Goal: Transaction & Acquisition: Purchase product/service

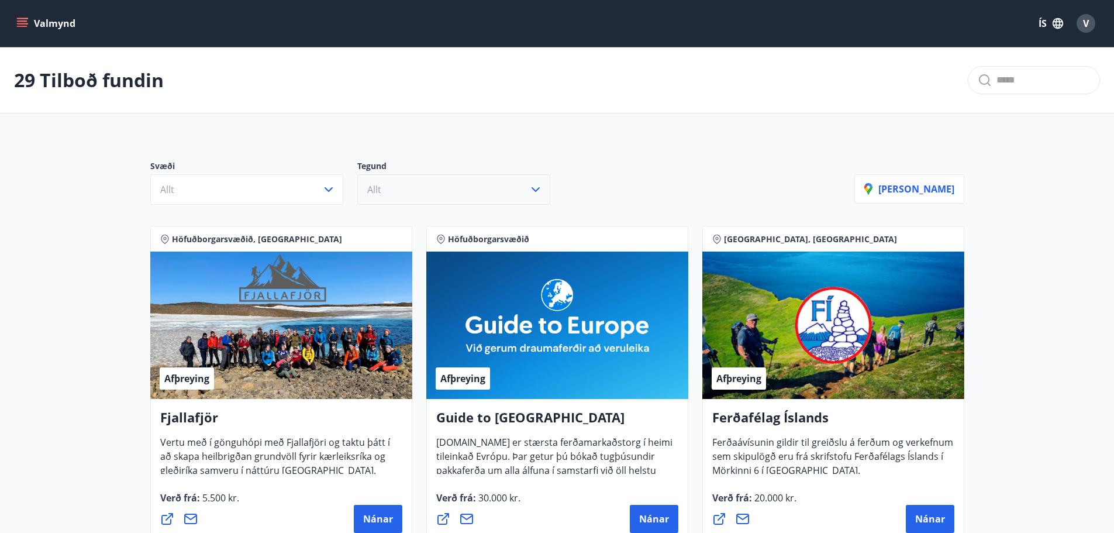
click at [467, 191] on button "Allt" at bounding box center [453, 189] width 193 height 30
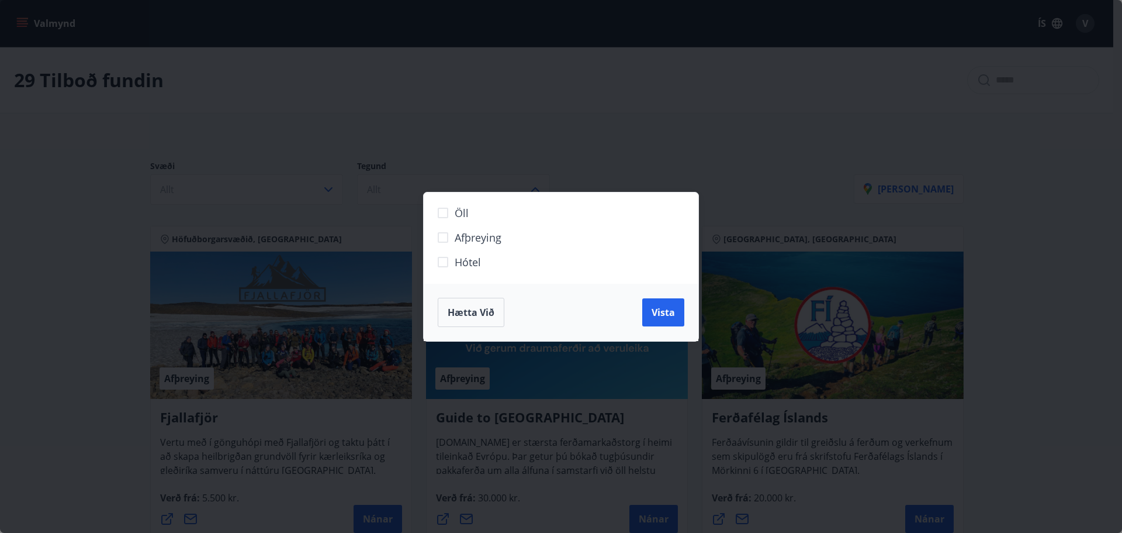
click at [473, 257] on span "Hótel" at bounding box center [468, 261] width 26 height 15
click at [662, 309] on span "Vista" at bounding box center [663, 312] width 23 height 13
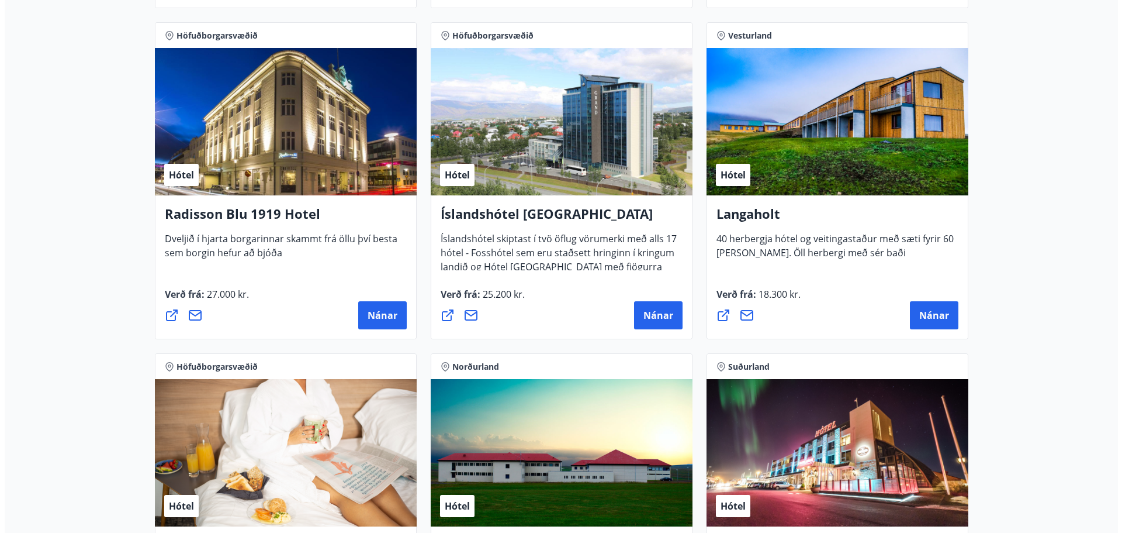
scroll to position [2124, 0]
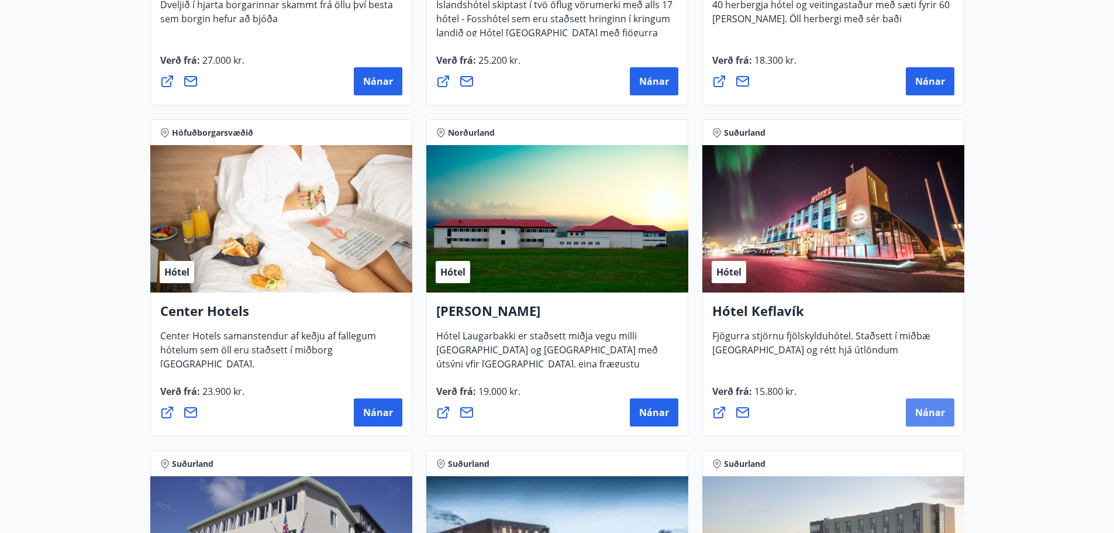
click at [924, 415] on span "Nánar" at bounding box center [930, 412] width 30 height 13
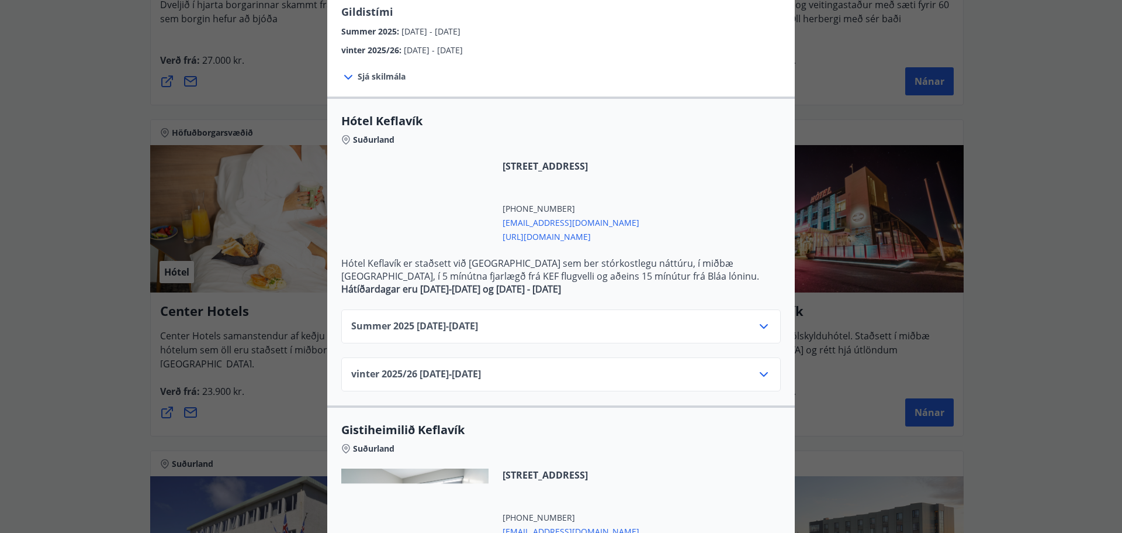
scroll to position [234, 0]
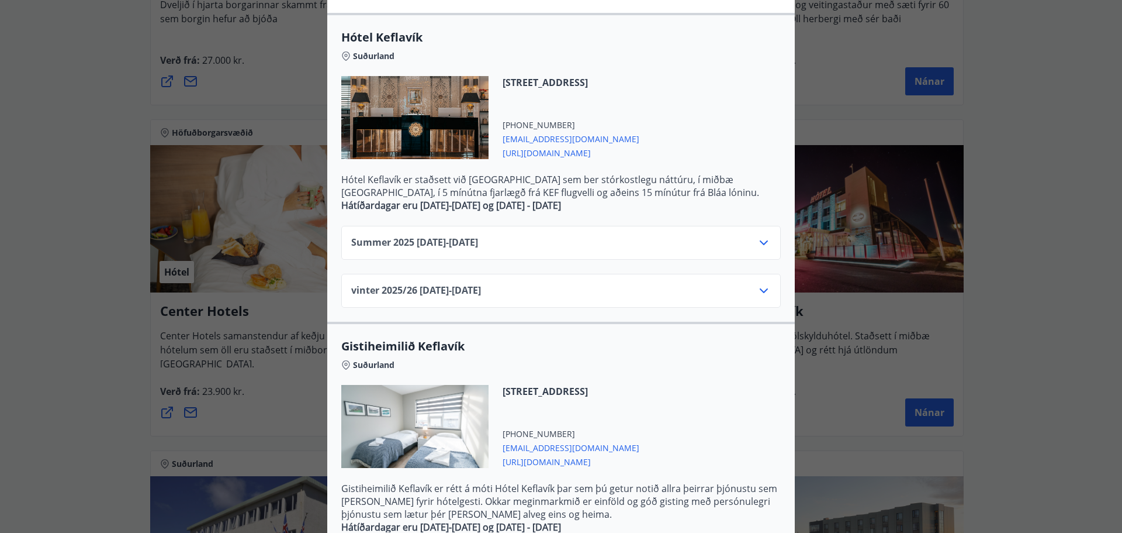
click at [521, 243] on div "Summer [PHONE_NUMBER][DATE] - [DATE]" at bounding box center [561, 247] width 420 height 23
click at [763, 242] on icon at bounding box center [764, 243] width 14 height 14
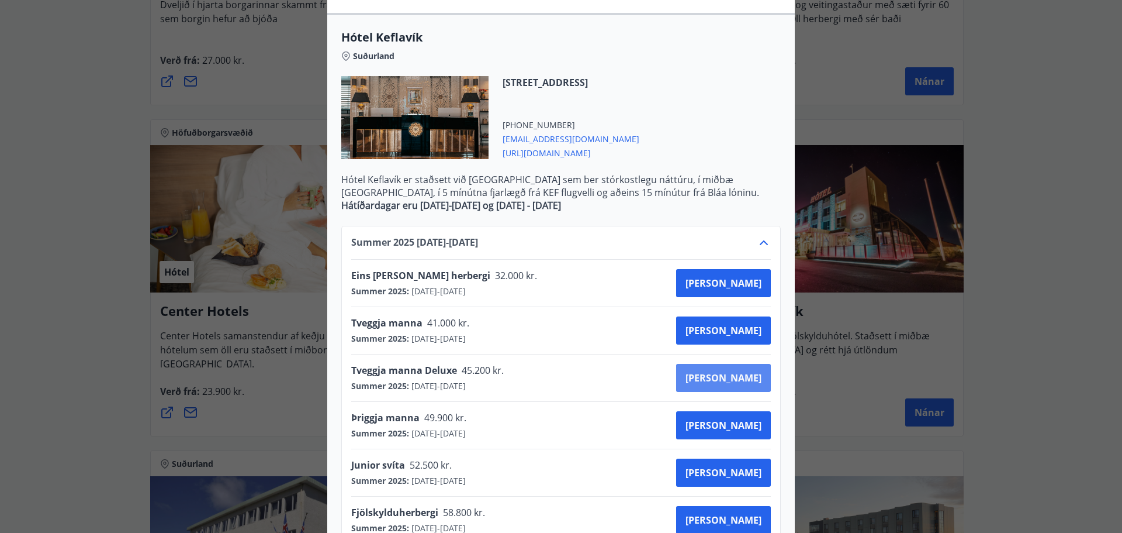
click at [744, 382] on span "[PERSON_NAME]" at bounding box center [724, 377] width 76 height 13
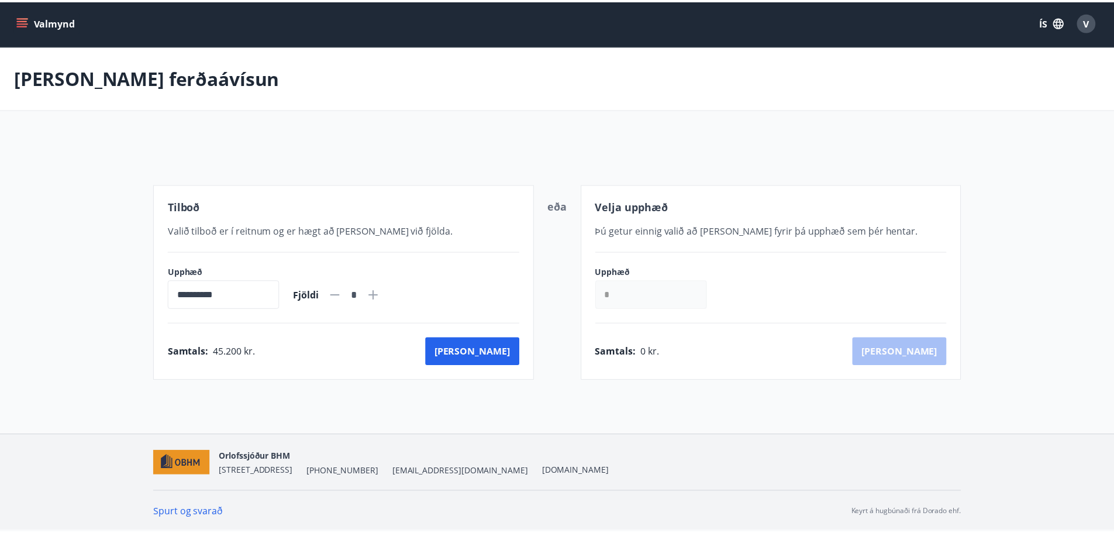
scroll to position [2, 0]
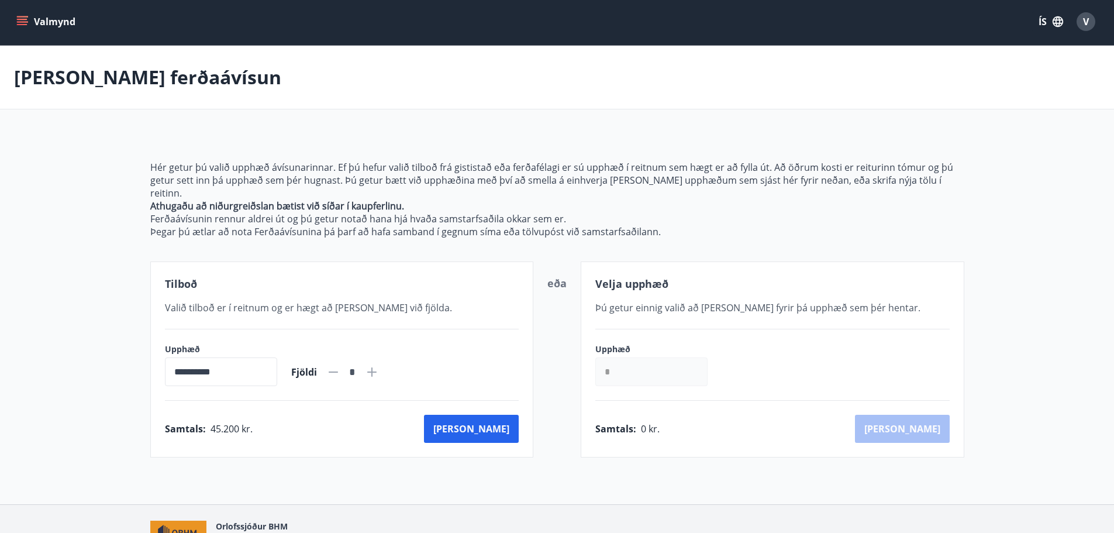
click at [379, 365] on icon at bounding box center [372, 372] width 14 height 14
type input "*"
click at [492, 416] on button "[PERSON_NAME]" at bounding box center [471, 428] width 95 height 28
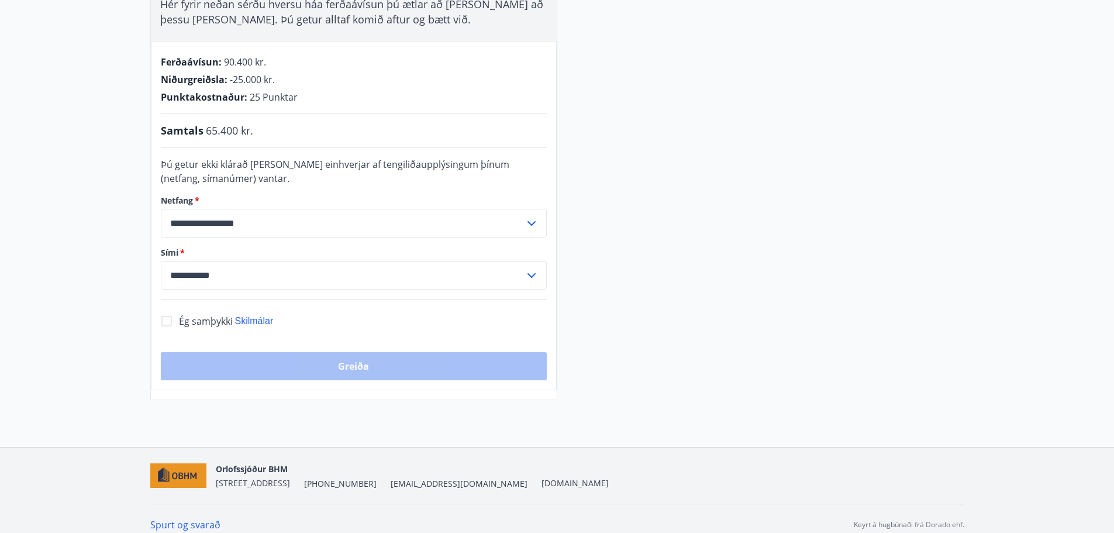
scroll to position [274, 0]
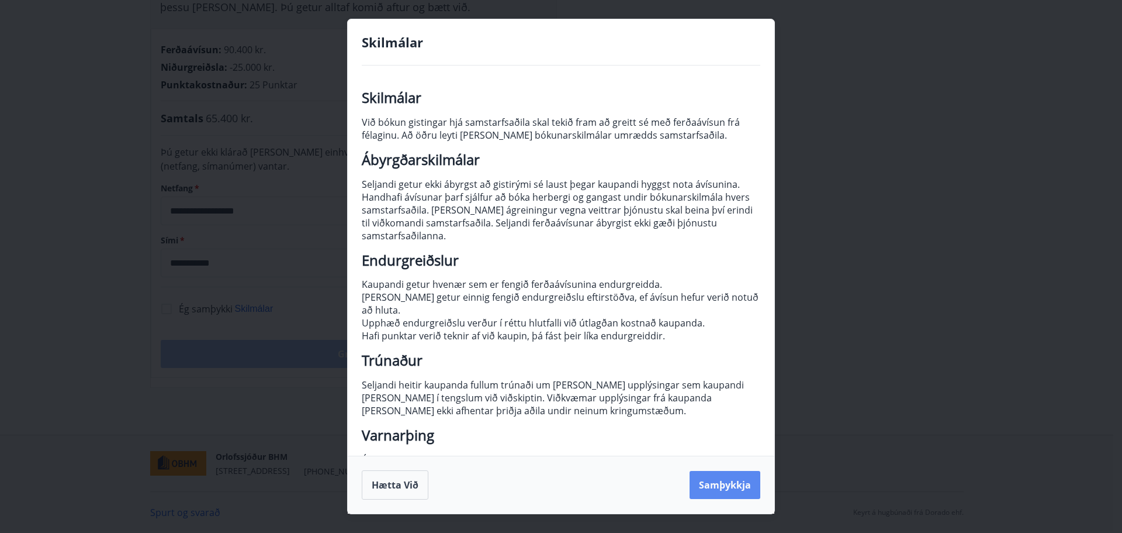
click at [725, 491] on button "Samþykkja" at bounding box center [725, 485] width 71 height 28
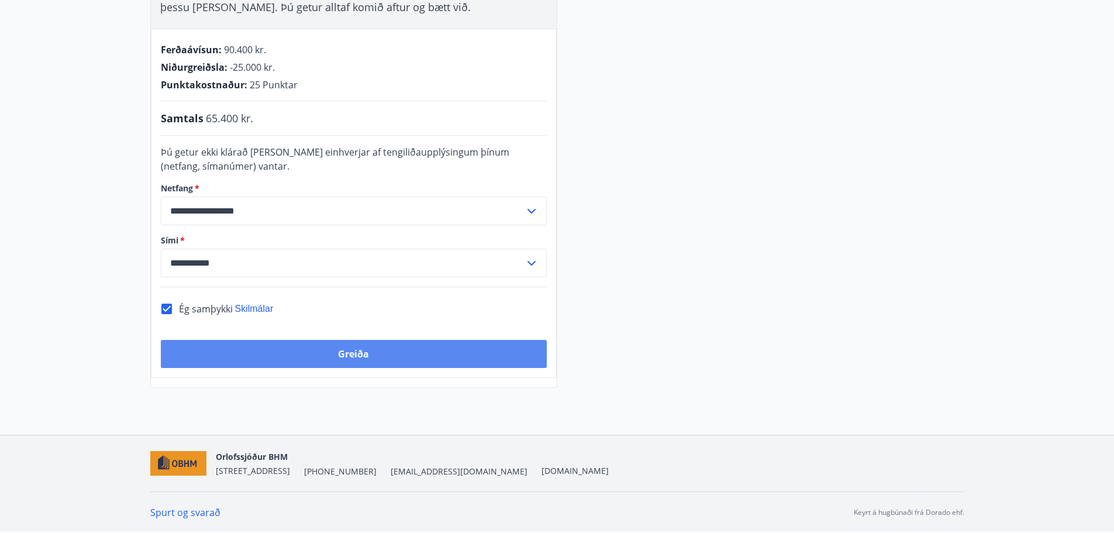
click at [370, 347] on button "Greiða" at bounding box center [354, 354] width 386 height 28
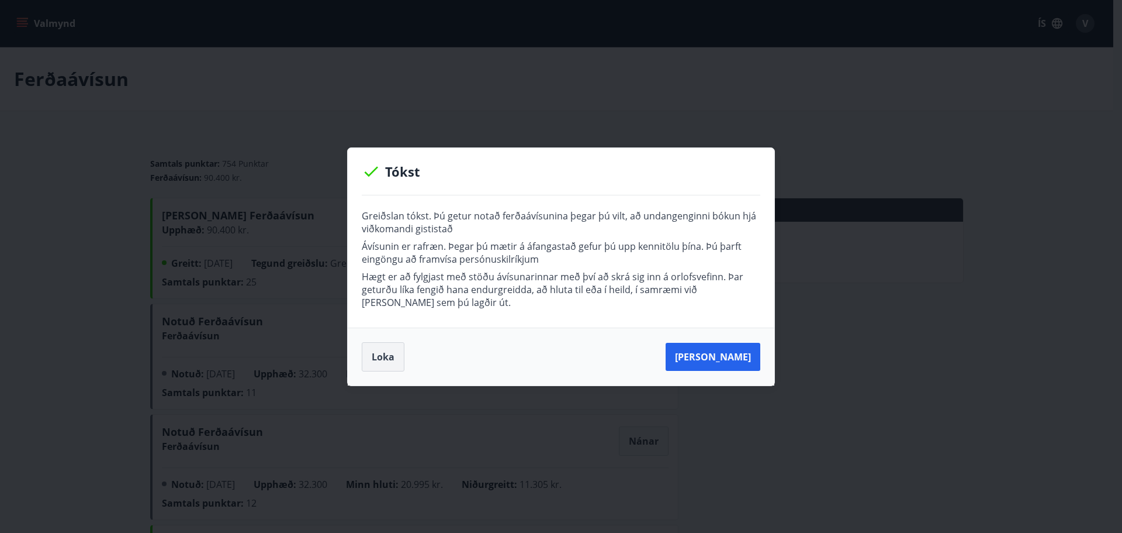
click at [386, 353] on button "Loka" at bounding box center [383, 356] width 43 height 29
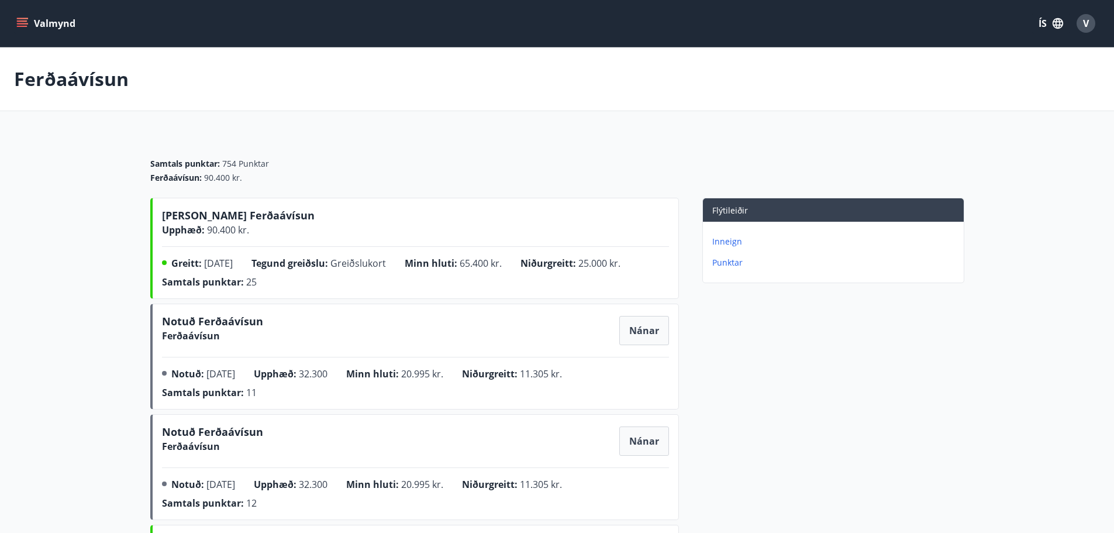
click at [22, 20] on icon "menu" at bounding box center [22, 20] width 11 height 1
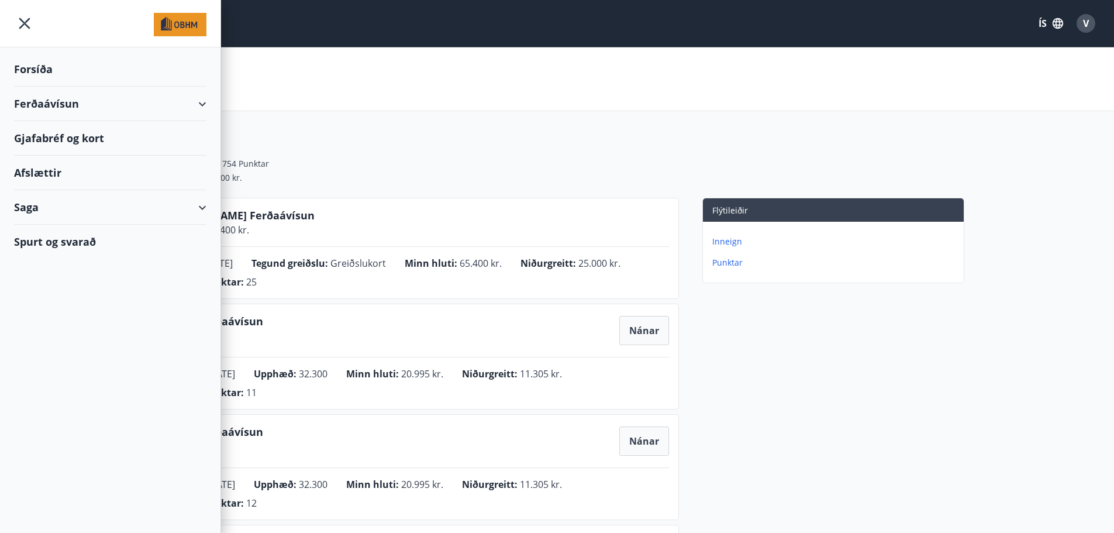
click at [203, 102] on div "Ferðaávísun" at bounding box center [110, 104] width 192 height 34
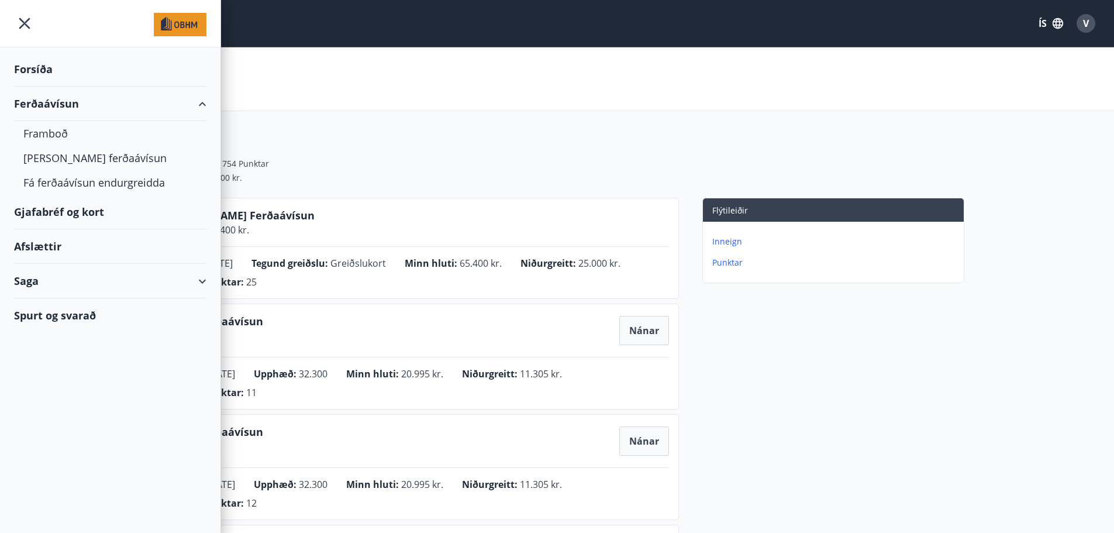
click at [759, 357] on div "Flýtileiðir Inneign Punktar" at bounding box center [821, 414] width 285 height 433
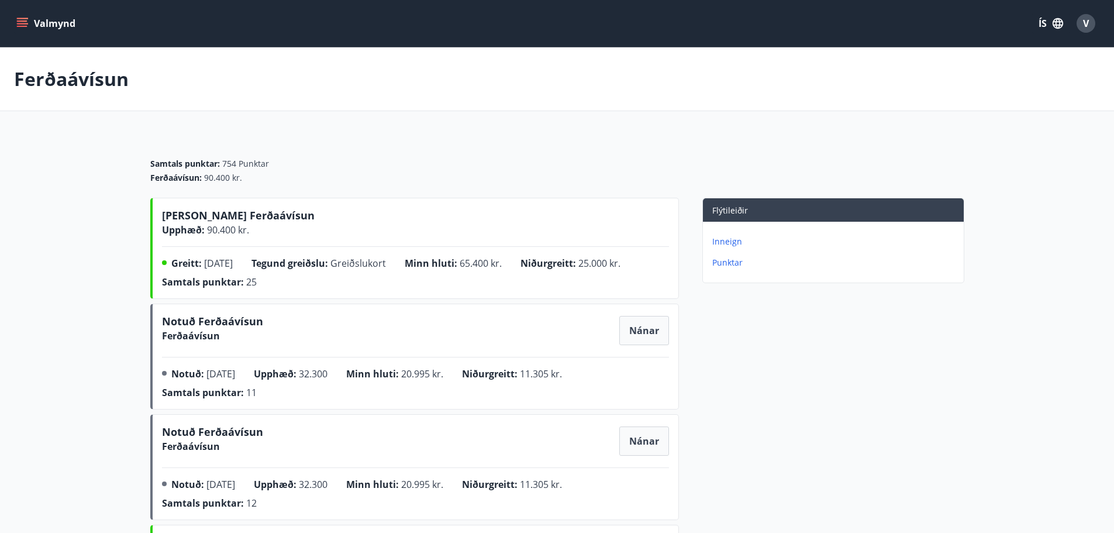
click at [86, 69] on p "Ferðaávísun" at bounding box center [71, 79] width 115 height 26
click at [23, 24] on icon "menu" at bounding box center [23, 23] width 13 height 1
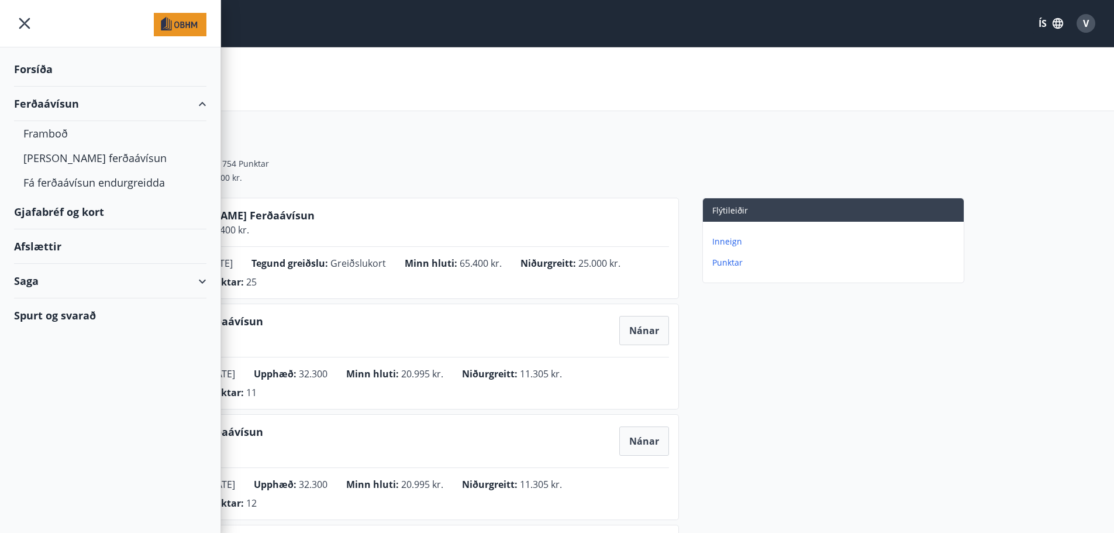
click at [40, 68] on div "Forsíða" at bounding box center [110, 69] width 192 height 34
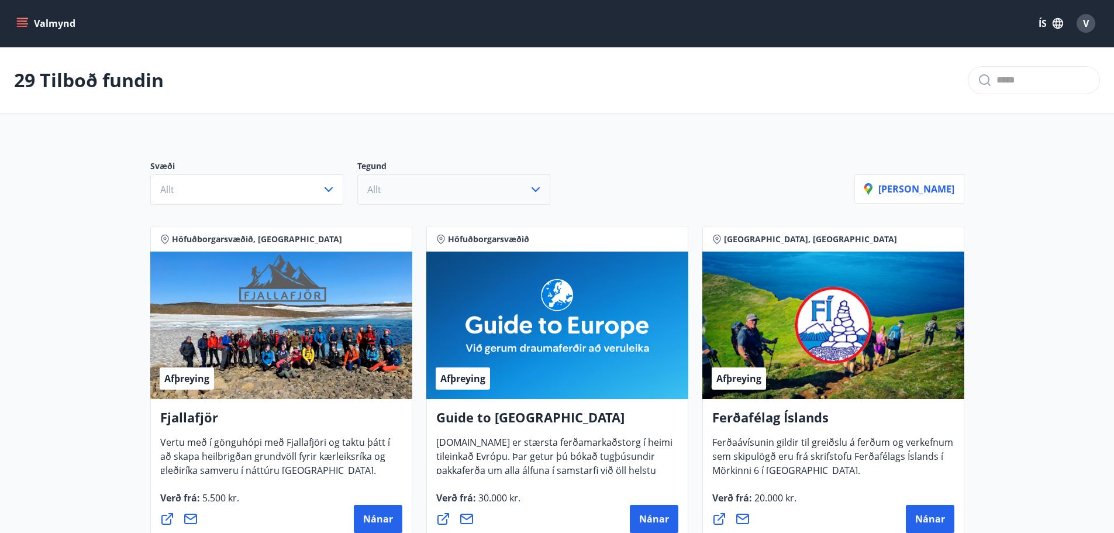
click at [476, 190] on button "Allt" at bounding box center [453, 189] width 193 height 30
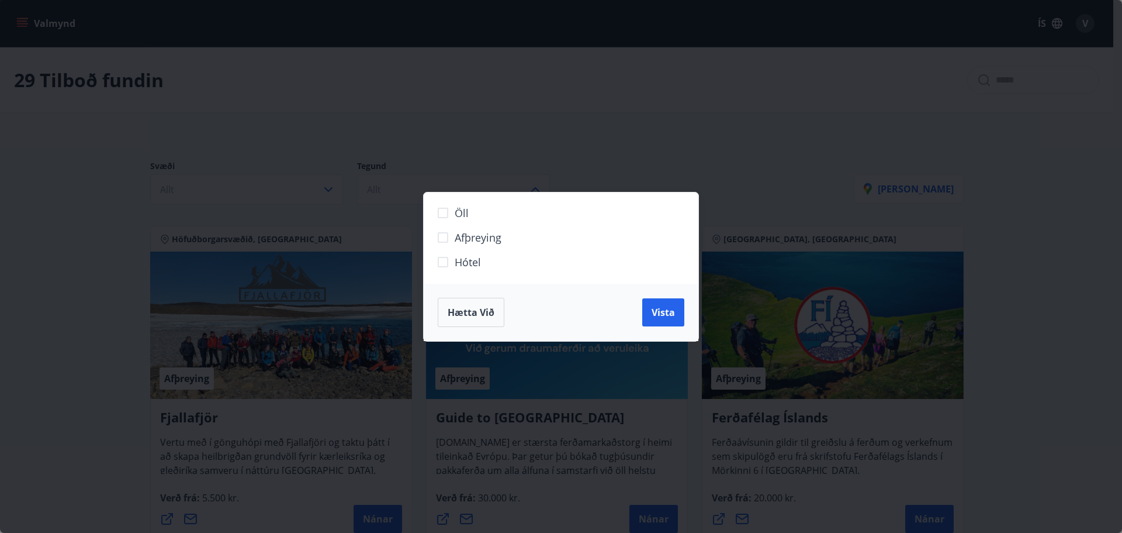
click at [461, 261] on span "Hótel" at bounding box center [468, 261] width 26 height 15
click at [668, 317] on span "Vista" at bounding box center [663, 312] width 23 height 13
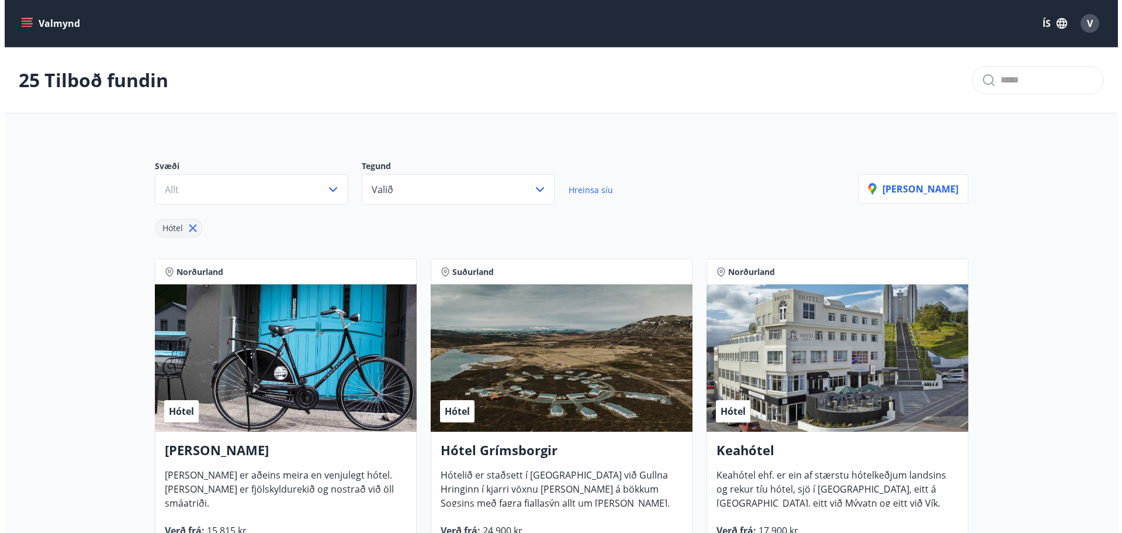
scroll to position [2169, 0]
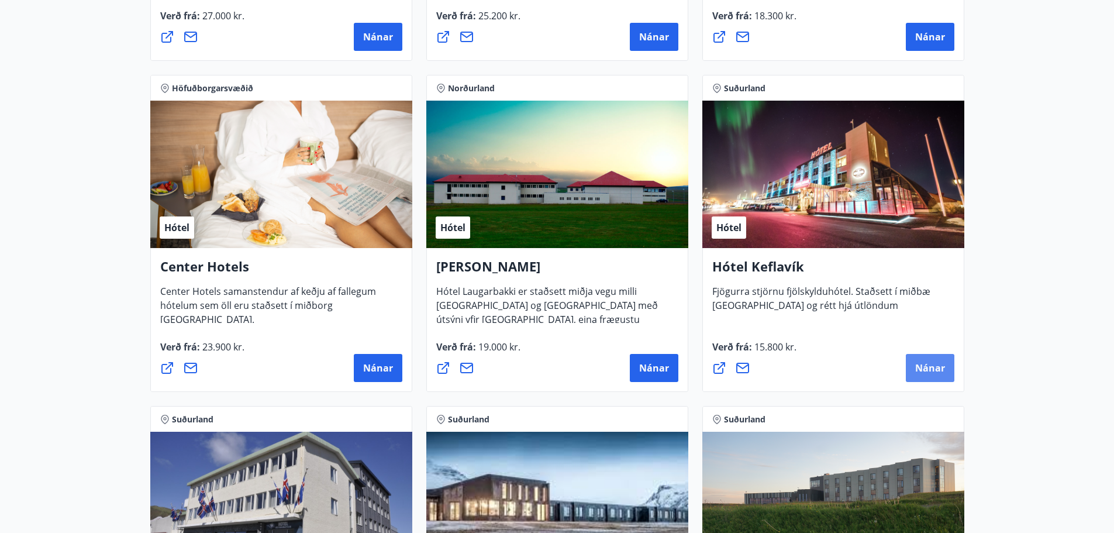
click at [926, 366] on span "Nánar" at bounding box center [930, 367] width 30 height 13
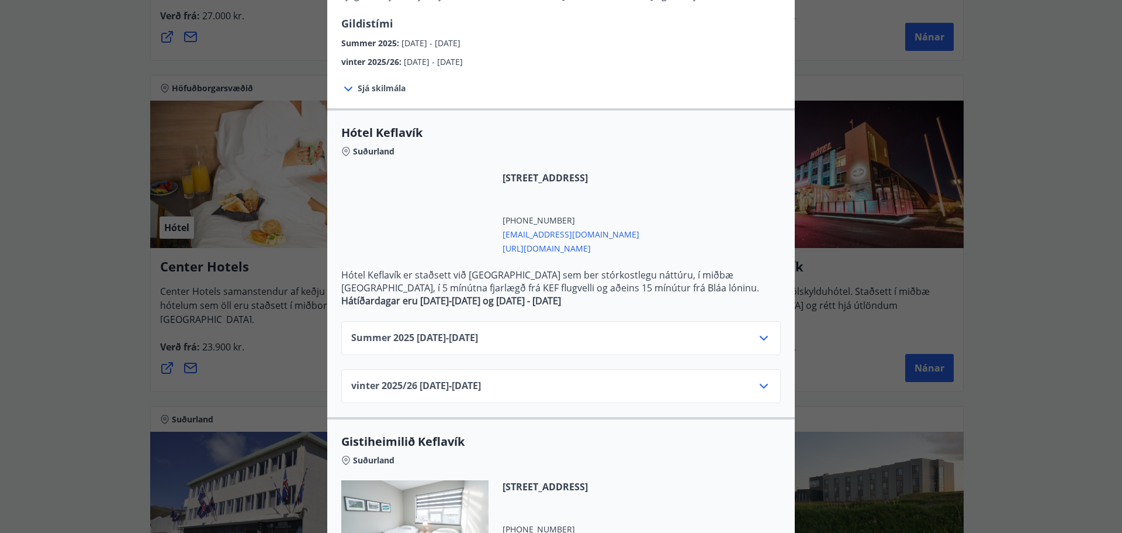
scroll to position [175, 0]
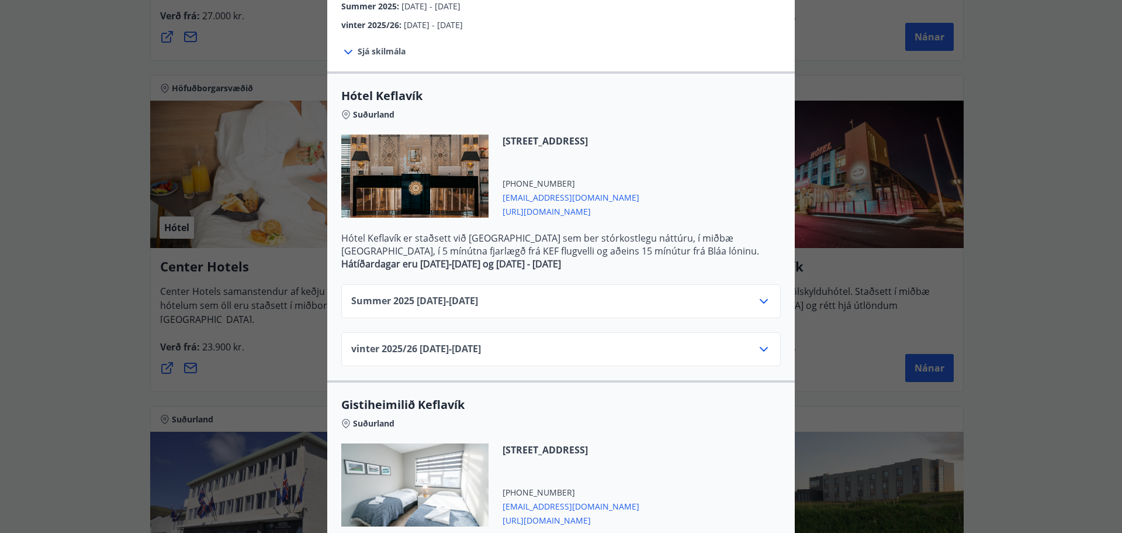
click at [750, 304] on div "Summer [PHONE_NUMBER][DATE] - [DATE]" at bounding box center [561, 305] width 420 height 23
click at [757, 299] on icon at bounding box center [764, 301] width 14 height 14
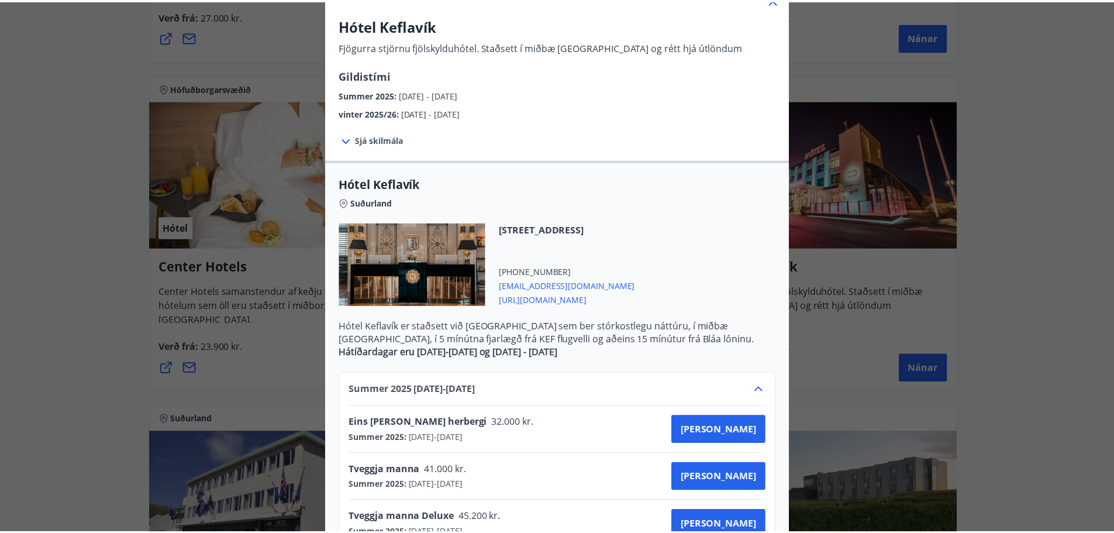
scroll to position [0, 0]
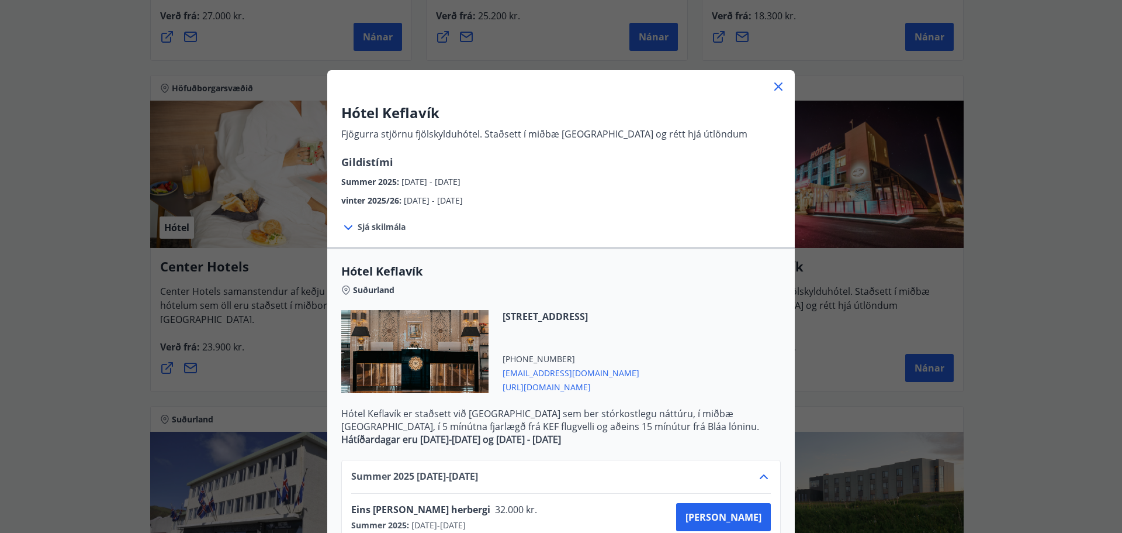
click at [776, 89] on icon at bounding box center [779, 86] width 14 height 14
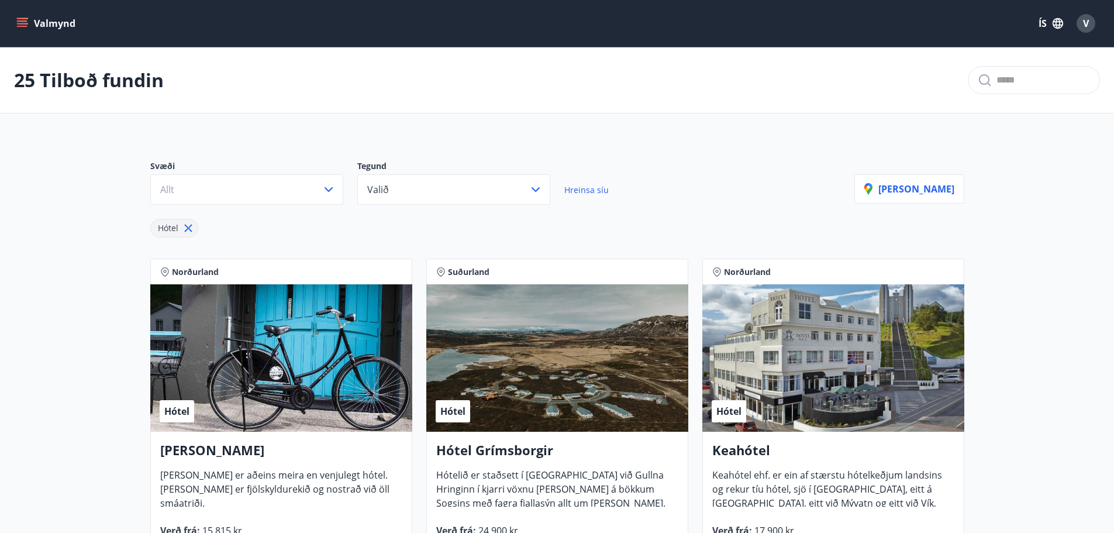
click at [26, 20] on icon "menu" at bounding box center [22, 24] width 12 height 12
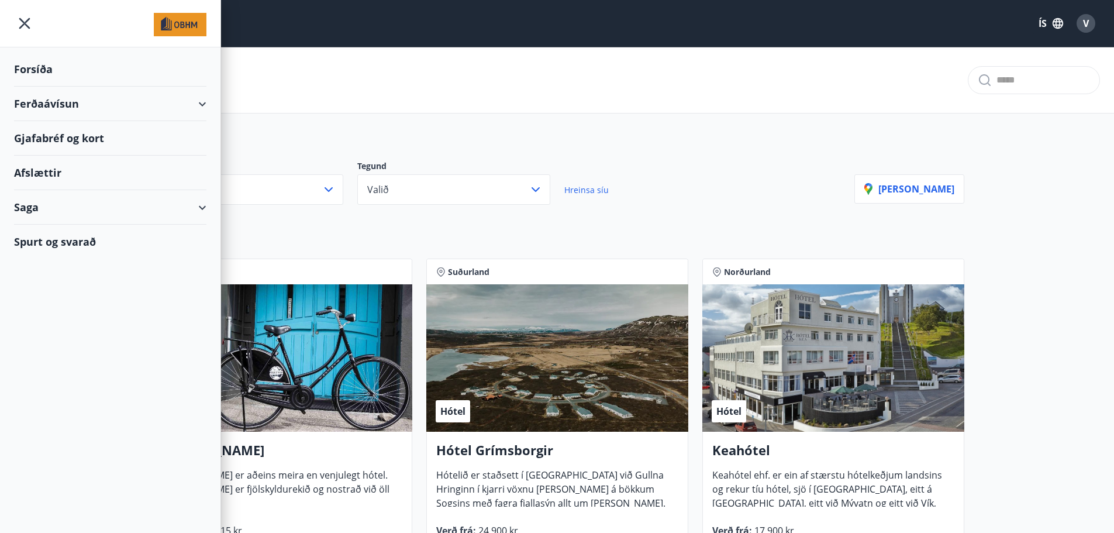
click at [63, 241] on div "Spurt og svarað" at bounding box center [110, 241] width 192 height 34
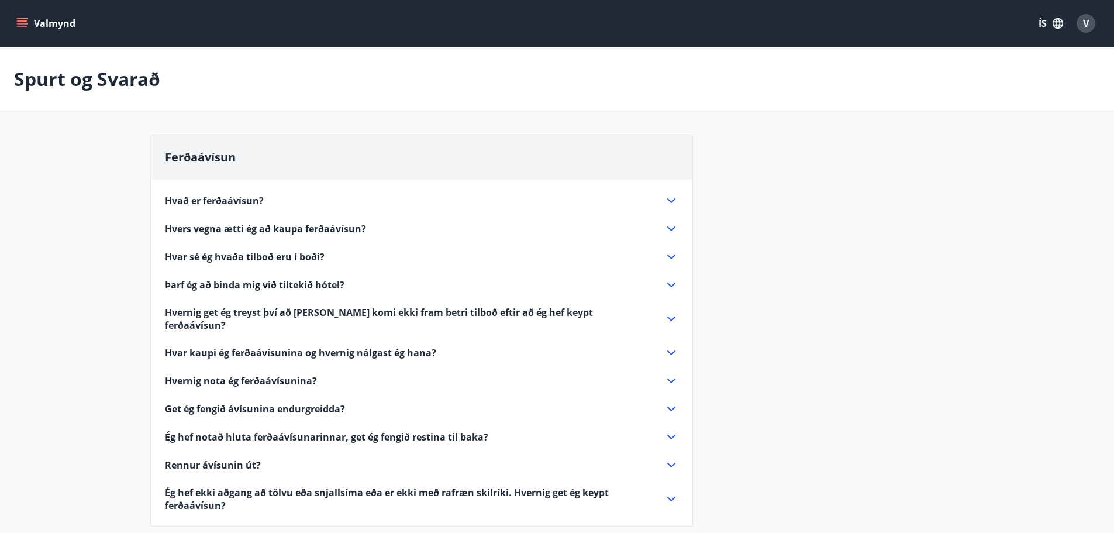
click at [226, 200] on span "Hvað er ferðaávísun?" at bounding box center [214, 200] width 99 height 13
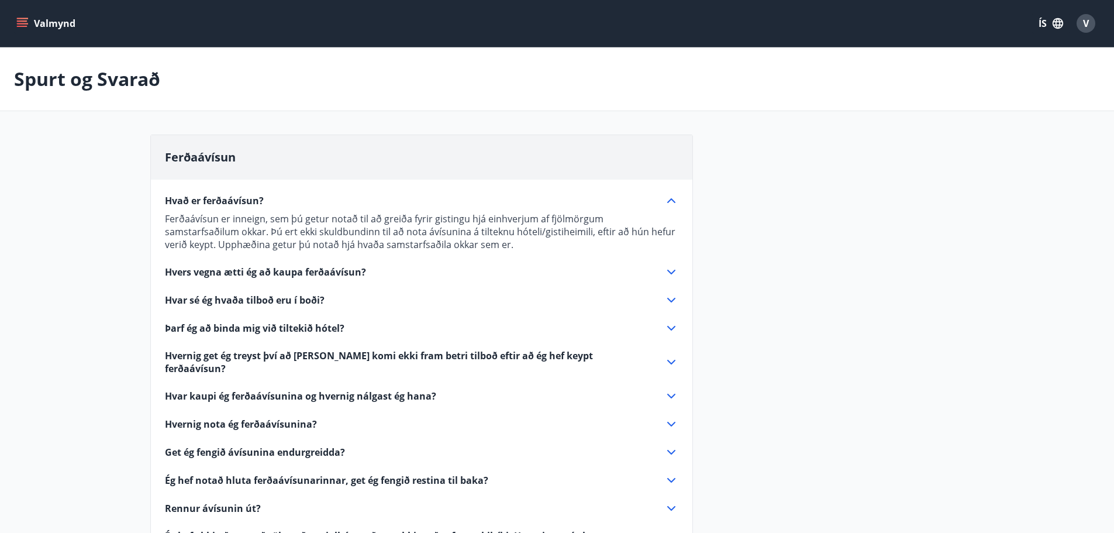
click at [281, 271] on span "Hvers vegna ætti ég að kaupa ferðaávísun?" at bounding box center [265, 271] width 201 height 13
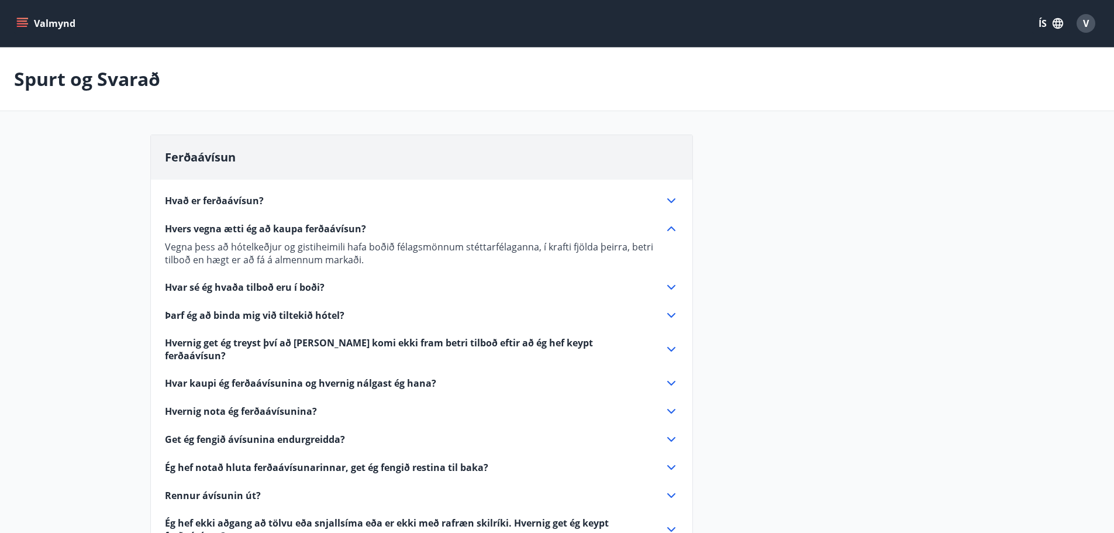
click at [240, 288] on span "Hvar sé ég hvaða tilboð eru í boði?" at bounding box center [245, 287] width 160 height 13
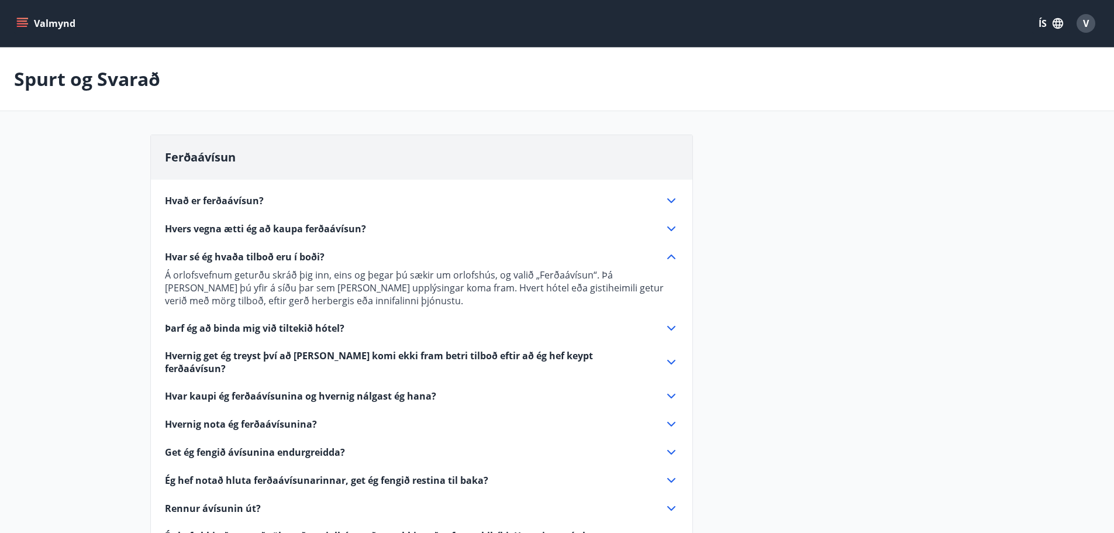
click at [257, 329] on span "Þarf ég að binda mig við tiltekið hótel?" at bounding box center [254, 327] width 179 height 13
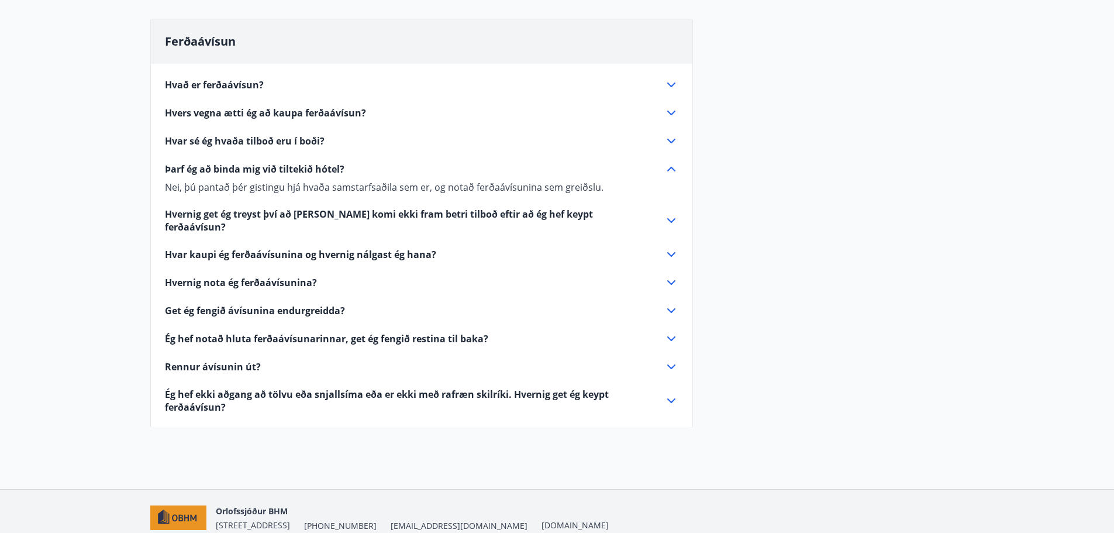
scroll to position [117, 0]
click at [299, 331] on span "Ég hef notað hluta ferðaávísunarinnar, get ég fengið restina til baka?" at bounding box center [326, 337] width 323 height 13
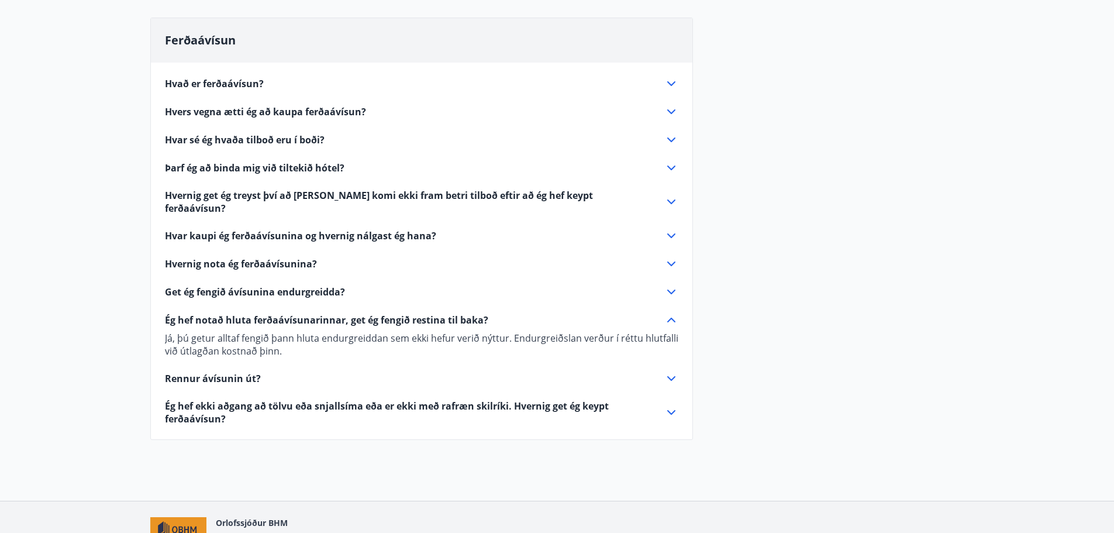
click at [233, 372] on span "Rennur ávísunin út?" at bounding box center [213, 378] width 96 height 13
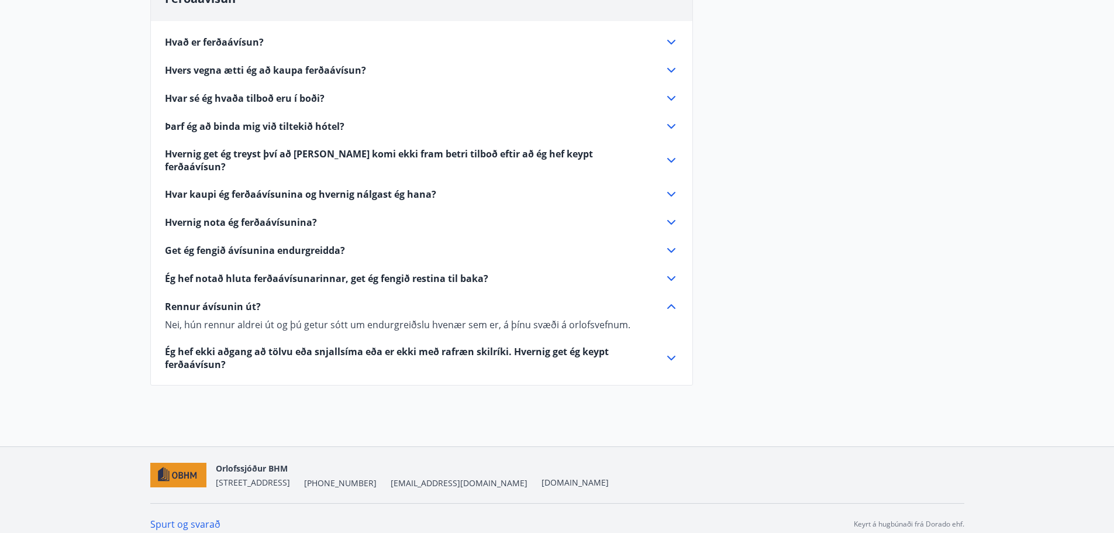
scroll to position [0, 0]
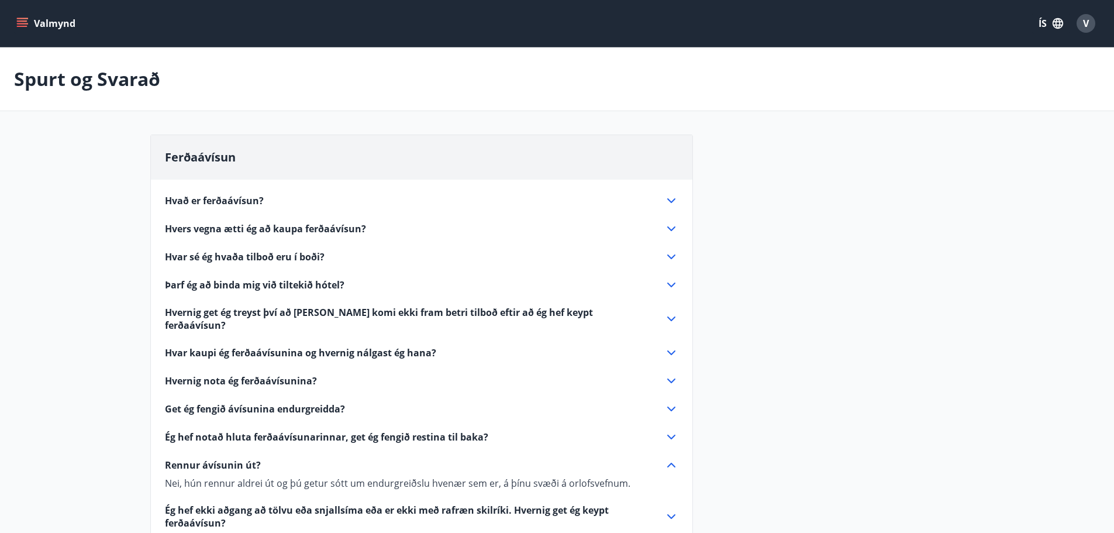
click at [22, 18] on icon "menu" at bounding box center [23, 18] width 13 height 1
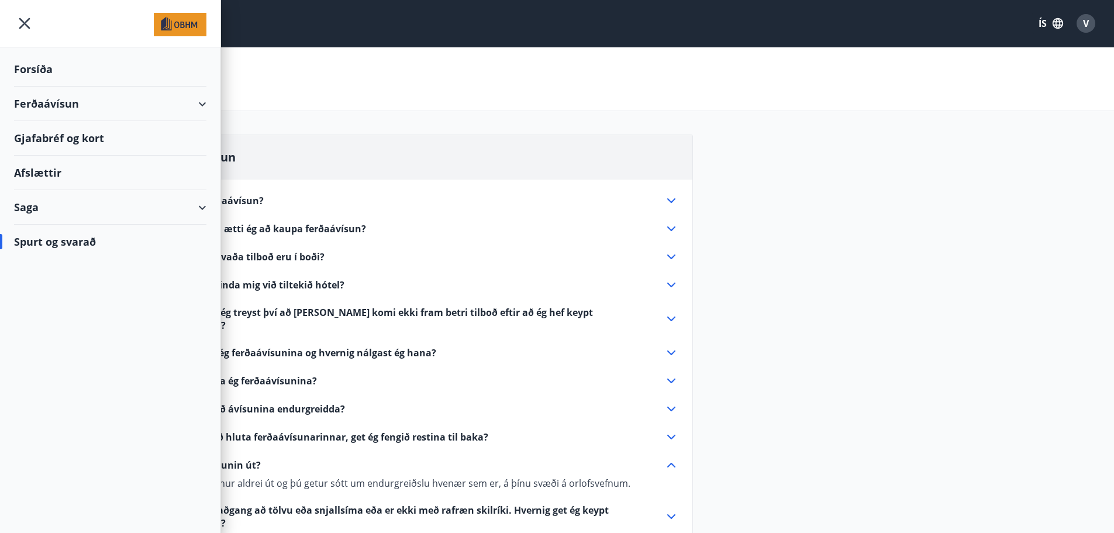
click at [202, 205] on div "Saga" at bounding box center [110, 207] width 192 height 34
click at [209, 102] on div "Ferðaávísun" at bounding box center [110, 104] width 220 height 34
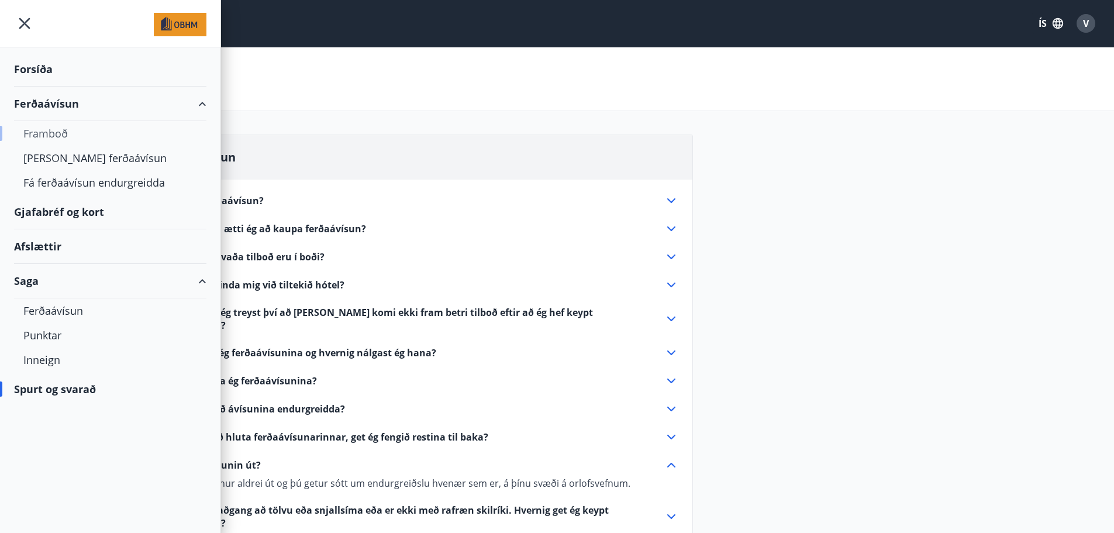
click at [55, 134] on div "Framboð" at bounding box center [110, 133] width 174 height 25
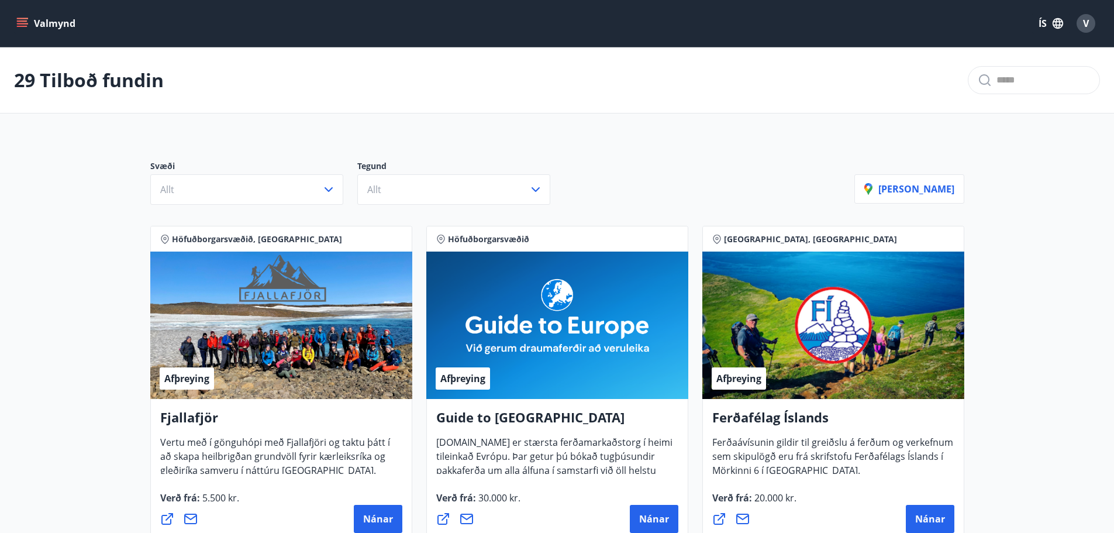
click at [26, 17] on button "Valmynd" at bounding box center [47, 23] width 66 height 21
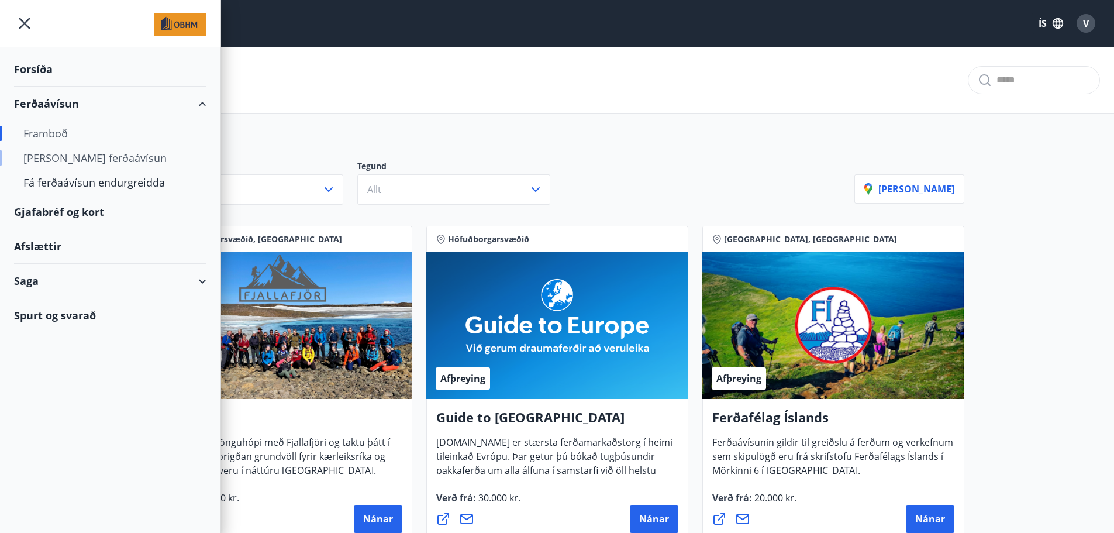
click at [70, 157] on div "[PERSON_NAME] ferðaávísun" at bounding box center [110, 158] width 174 height 25
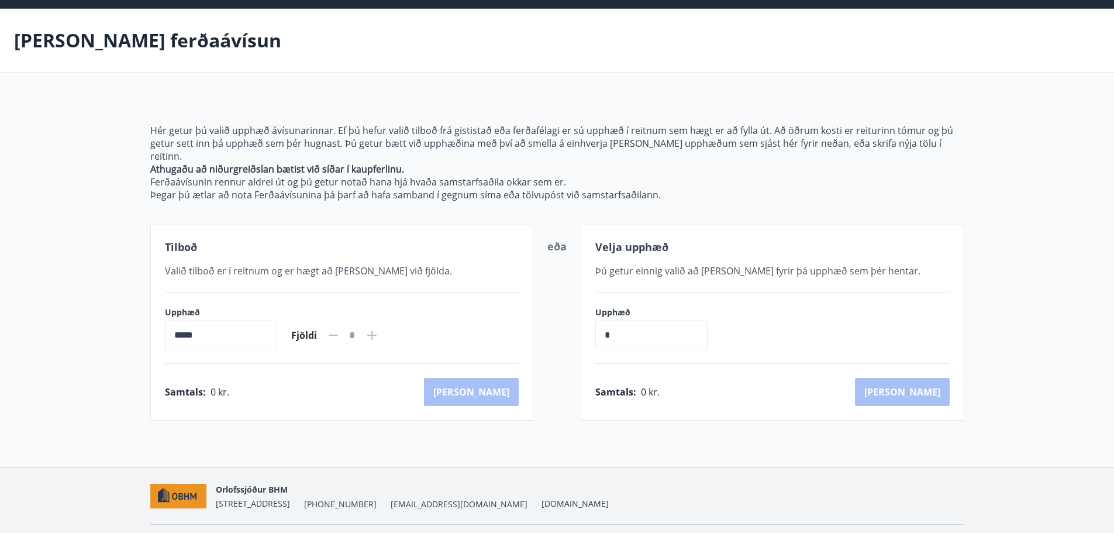
scroll to position [58, 0]
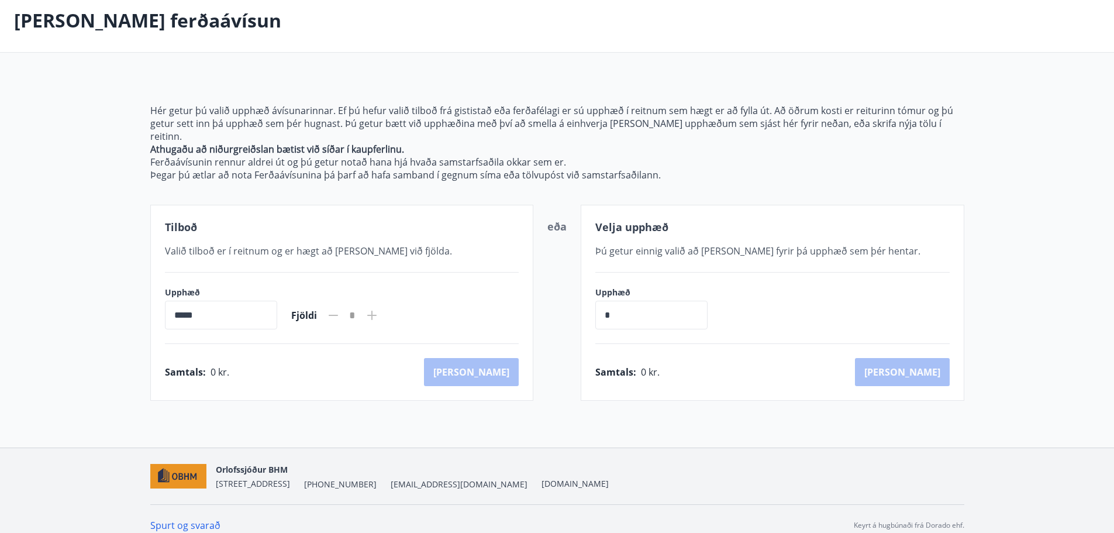
click at [220, 300] on input "*****" at bounding box center [221, 314] width 112 height 29
drag, startPoint x: 192, startPoint y: 303, endPoint x: 147, endPoint y: 295, distance: 46.3
click at [147, 295] on div "Hér getur þú valið upphæð ávísunarinnar. Ef þú hefur valið tilboð frá gististað…" at bounding box center [557, 238] width 842 height 324
click at [627, 305] on input "*" at bounding box center [651, 314] width 112 height 29
drag, startPoint x: 587, startPoint y: 303, endPoint x: 551, endPoint y: 300, distance: 35.8
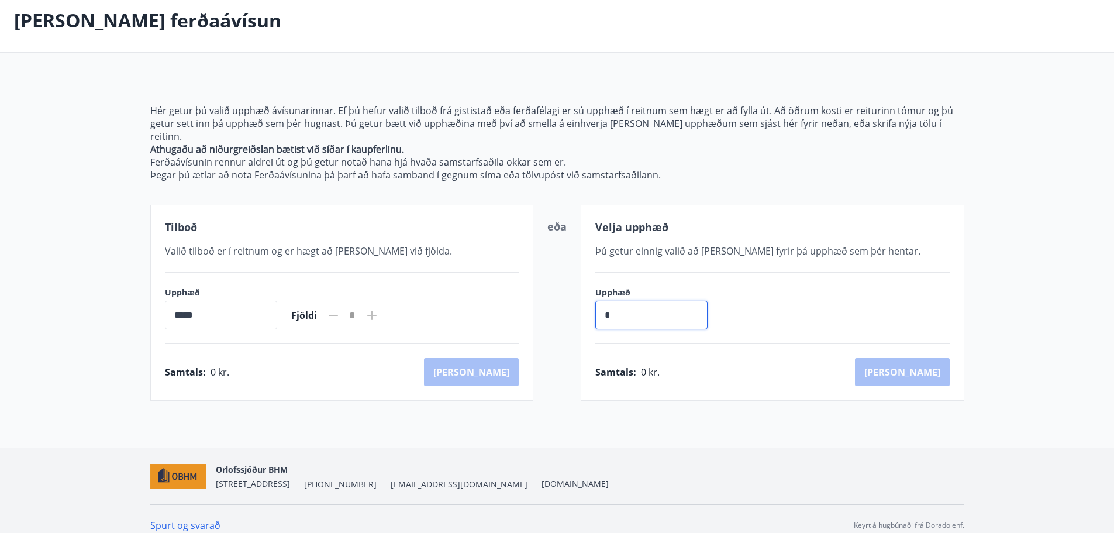
click at [551, 300] on div "Tilboð Valið tilboð er í reitnum og er hægt að [PERSON_NAME] við fjölda. Upphæð…" at bounding box center [557, 303] width 814 height 196
type input "******"
click at [935, 359] on button "[PERSON_NAME]" at bounding box center [902, 372] width 95 height 28
